Goal: Task Accomplishment & Management: Manage account settings

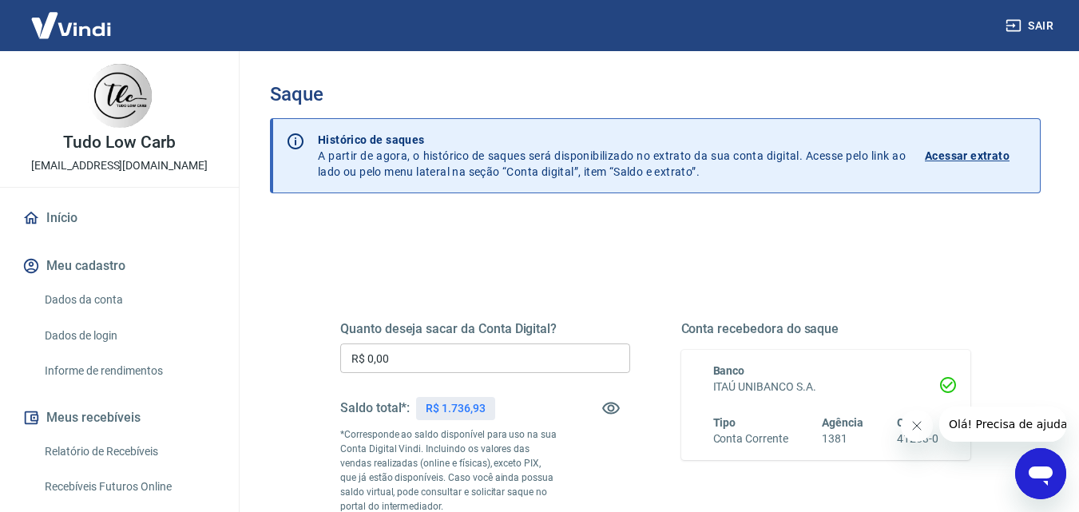
click at [425, 355] on input "R$ 0,00" at bounding box center [485, 358] width 290 height 30
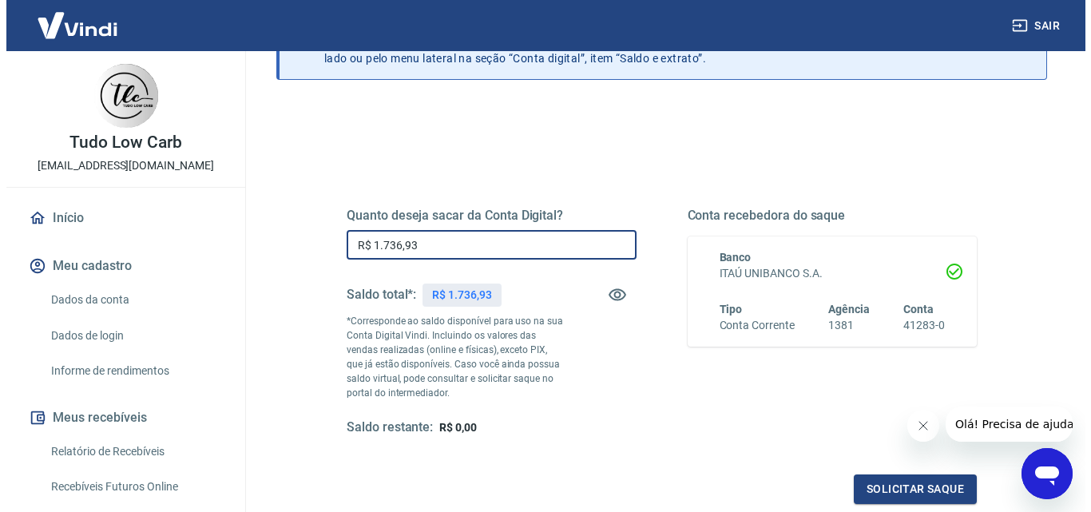
scroll to position [292, 0]
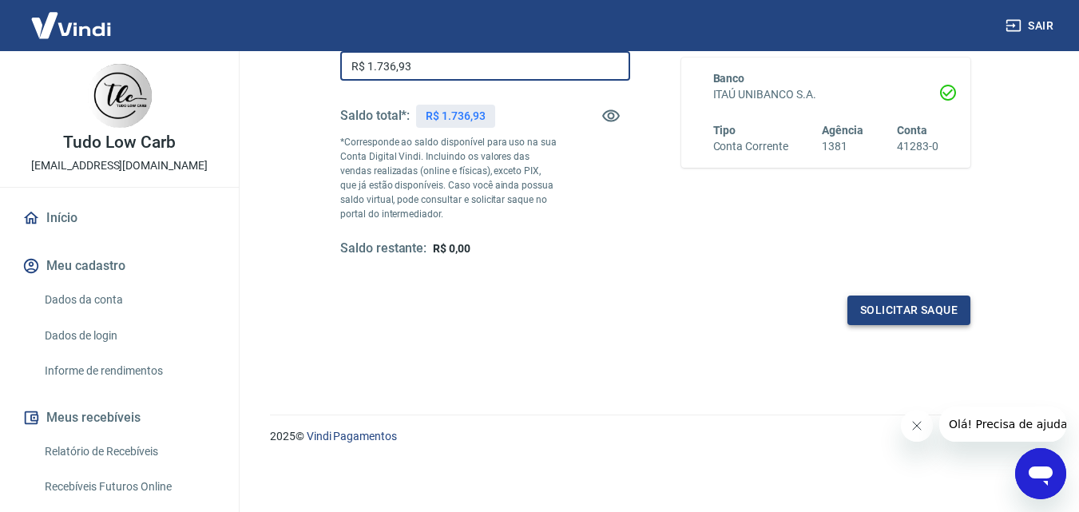
type input "R$ 1.736,93"
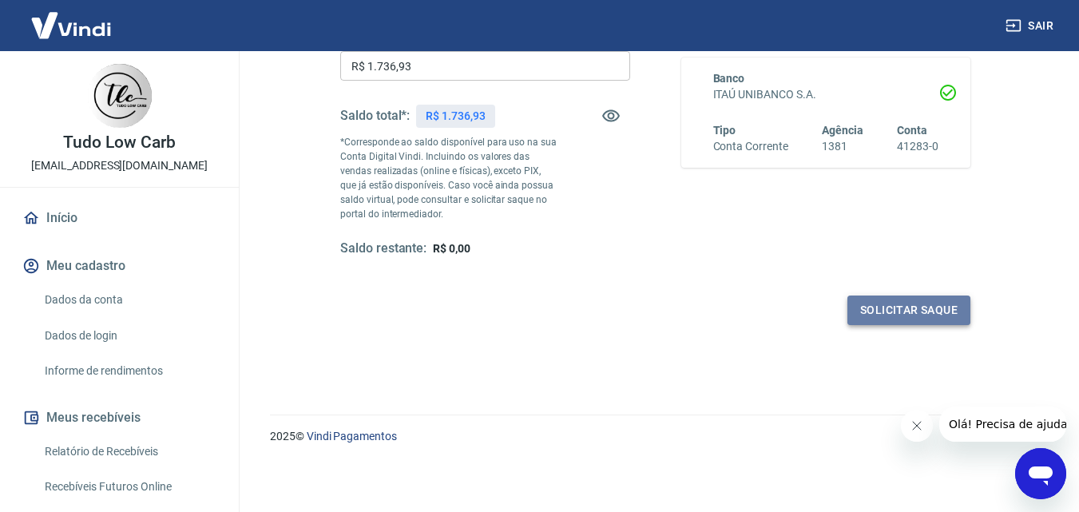
click at [877, 308] on button "Solicitar saque" at bounding box center [908, 311] width 123 height 30
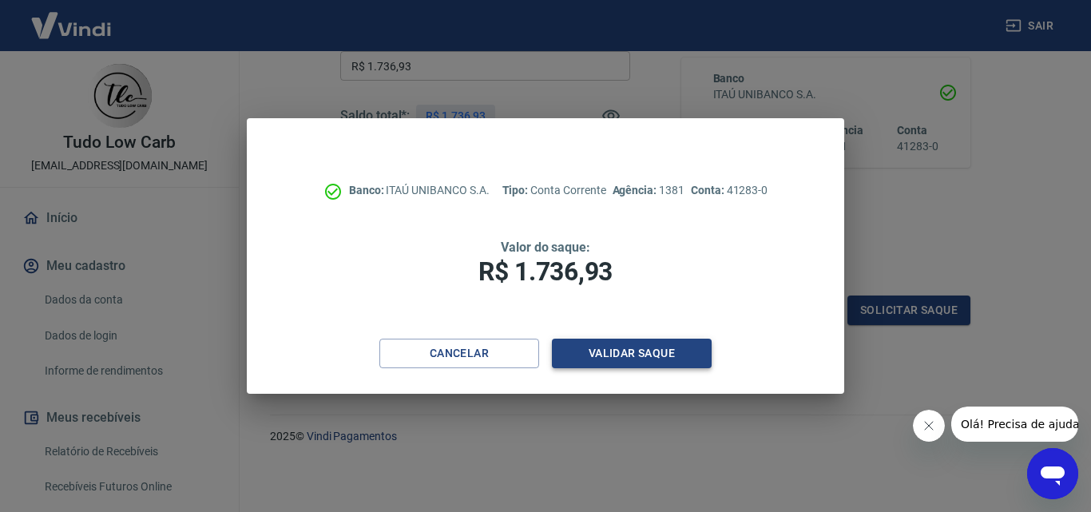
click at [613, 351] on button "Validar saque" at bounding box center [632, 354] width 160 height 30
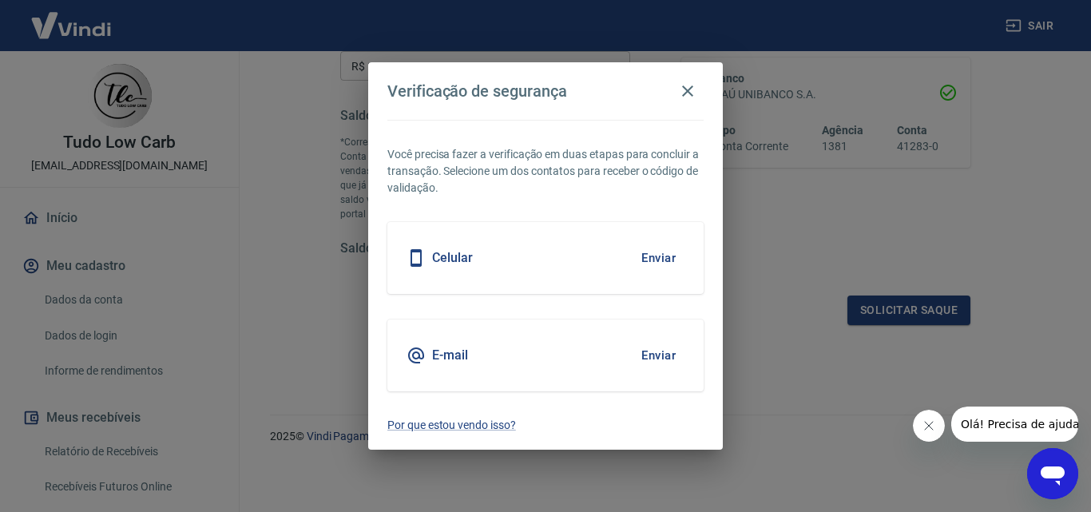
click at [668, 259] on button "Enviar" at bounding box center [659, 258] width 52 height 34
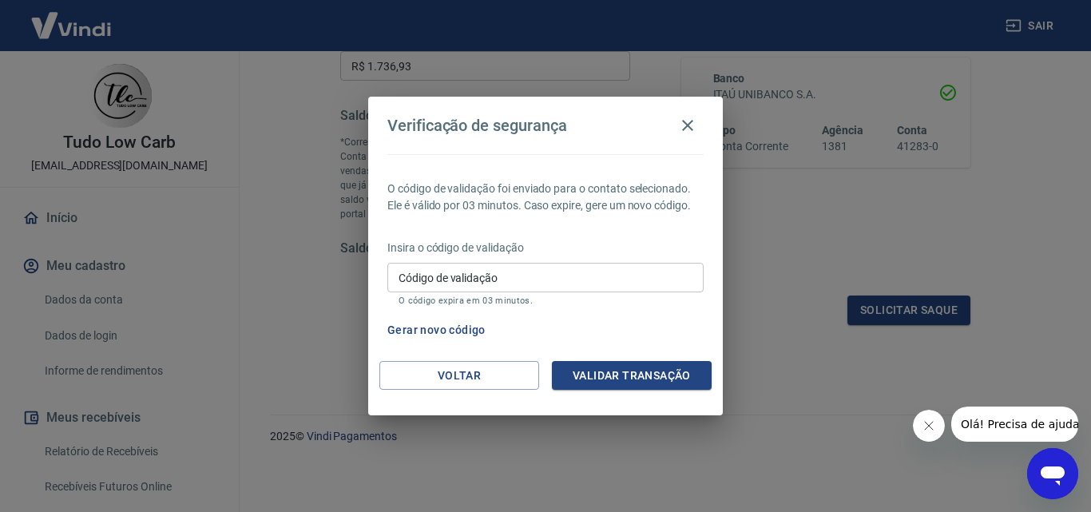
click at [570, 286] on input "Código de validação" at bounding box center [545, 278] width 316 height 30
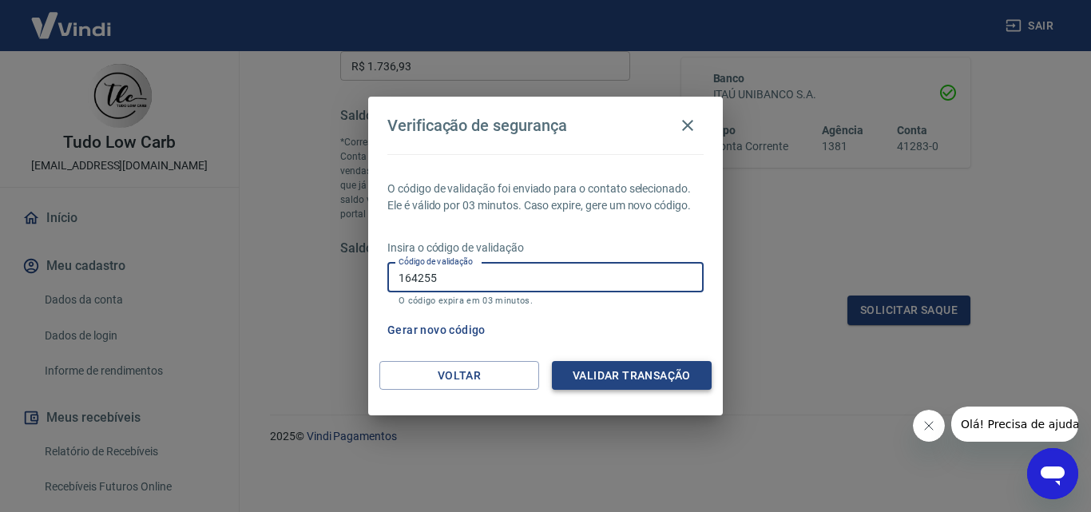
type input "164255"
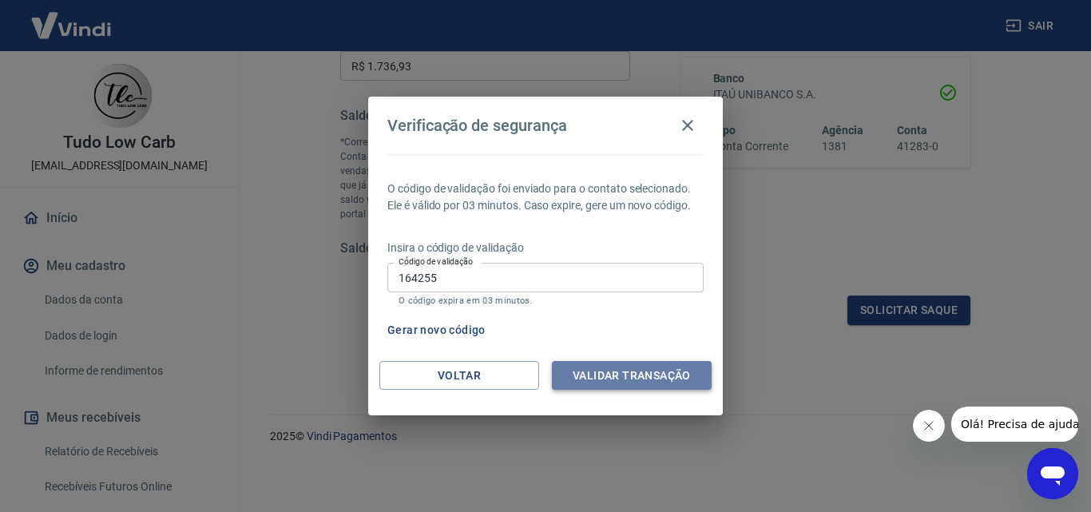
click at [633, 372] on button "Validar transação" at bounding box center [632, 376] width 160 height 30
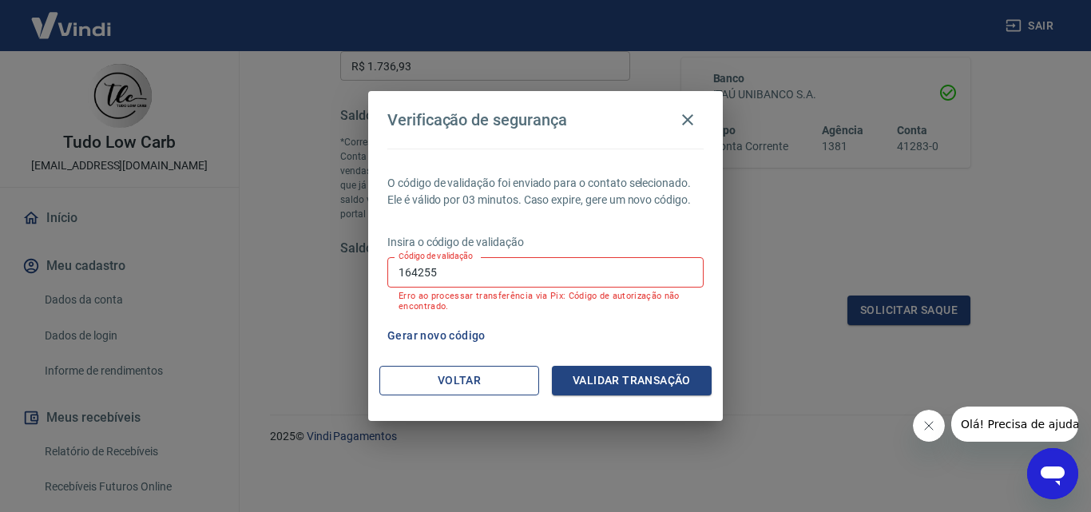
click at [453, 377] on button "Voltar" at bounding box center [459, 381] width 160 height 30
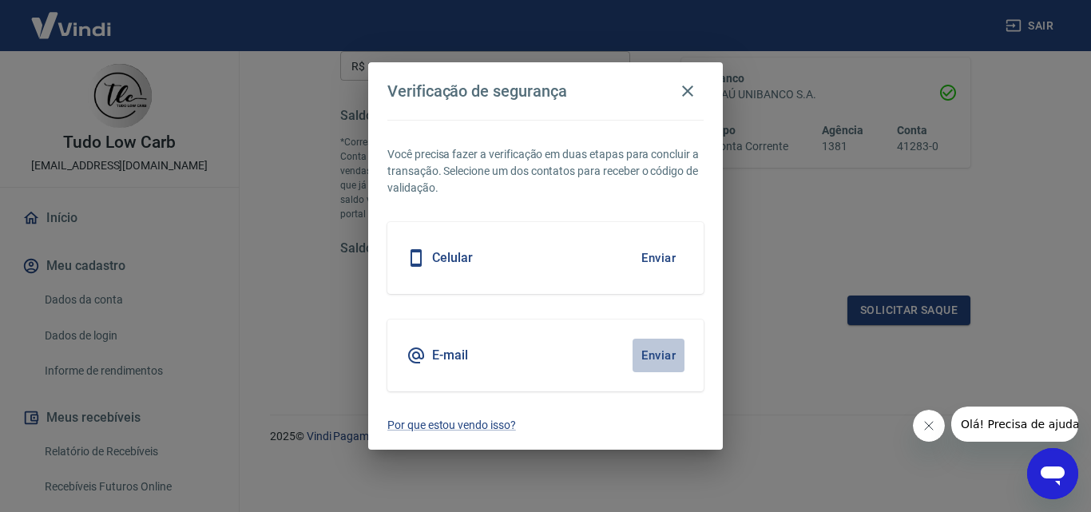
click at [661, 353] on button "Enviar" at bounding box center [659, 356] width 52 height 34
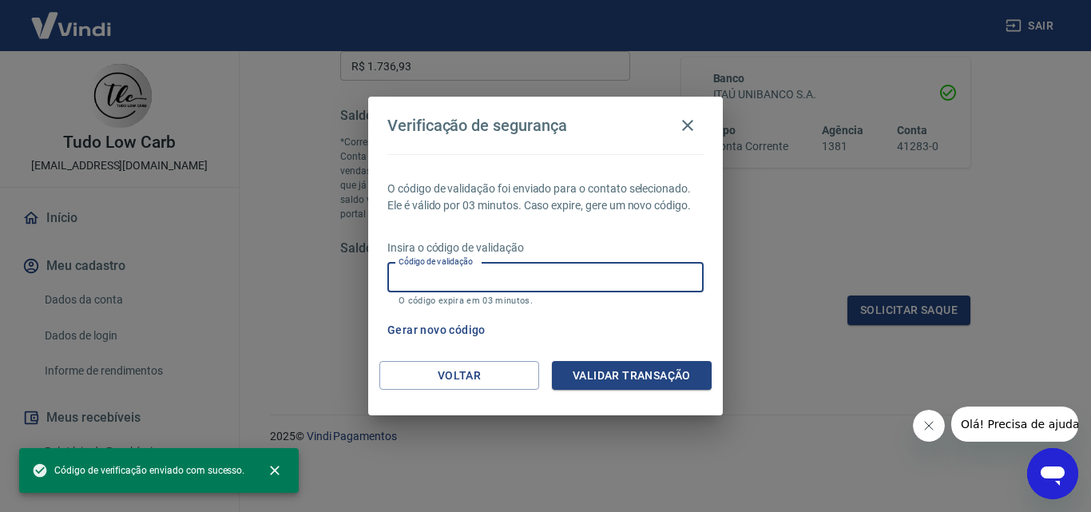
click at [423, 278] on input "Código de validação" at bounding box center [545, 278] width 316 height 30
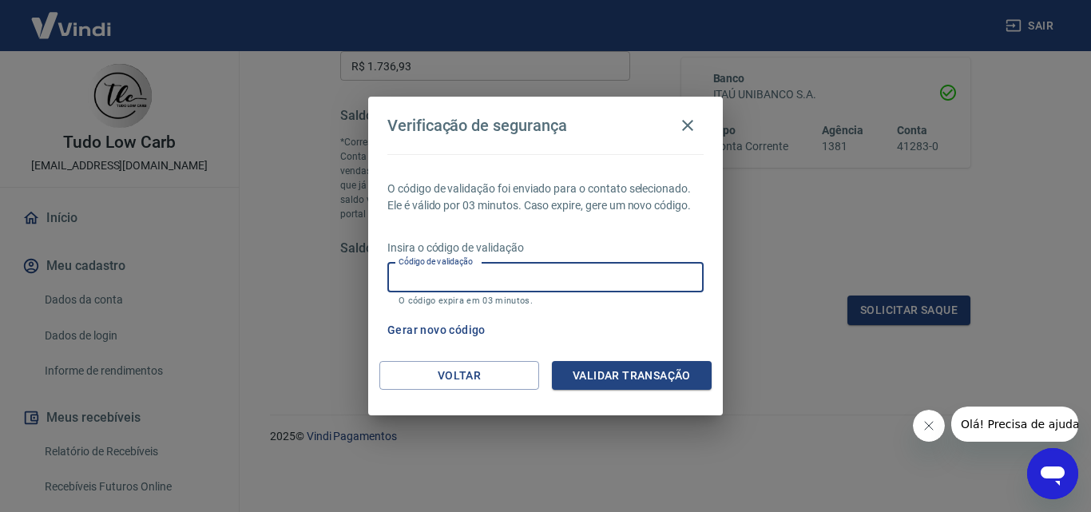
paste input "997075"
type input "997075"
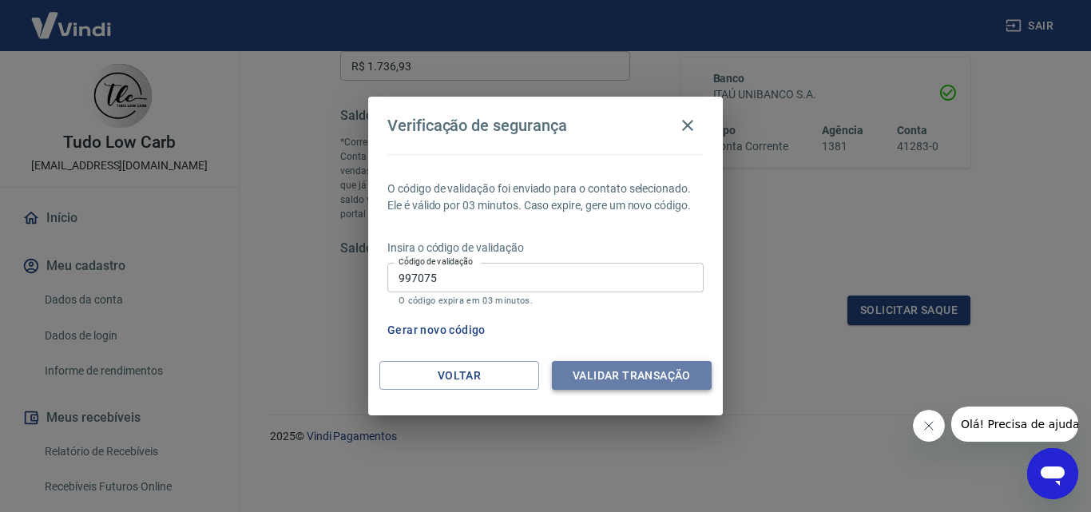
click at [614, 372] on button "Validar transação" at bounding box center [632, 376] width 160 height 30
